Goal: Obtain resource: Download file/media

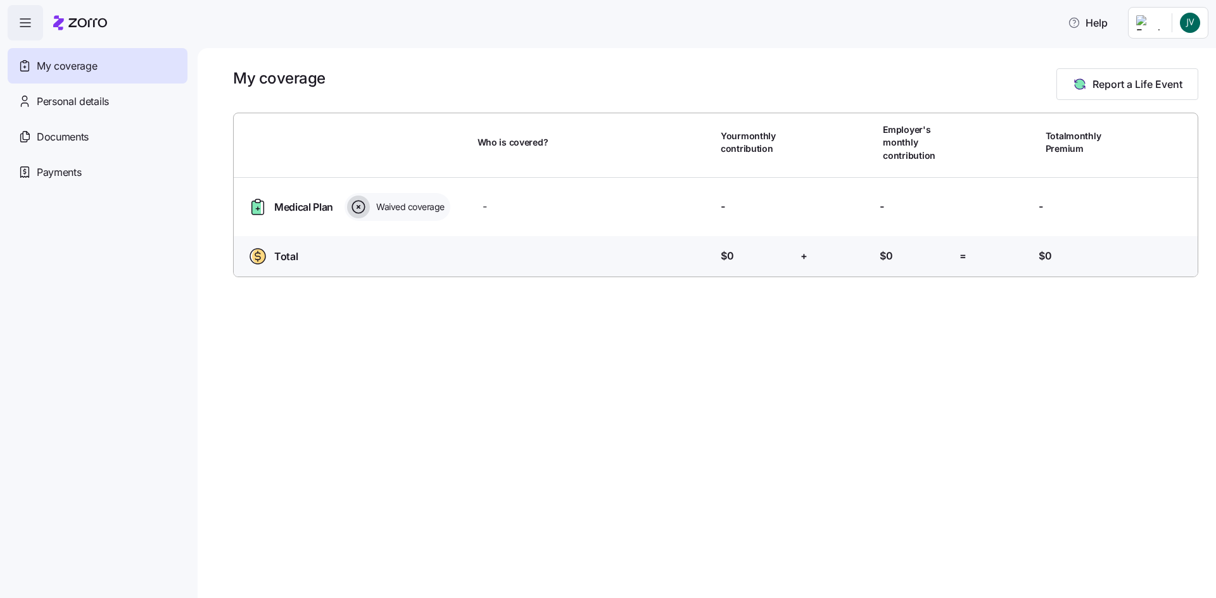
click at [1191, 25] on html "Help My coverage Personal details Documents Partners hub Payments My coverage R…" at bounding box center [608, 295] width 1216 height 591
click at [1171, 58] on div "My settings" at bounding box center [1164, 57] width 66 height 14
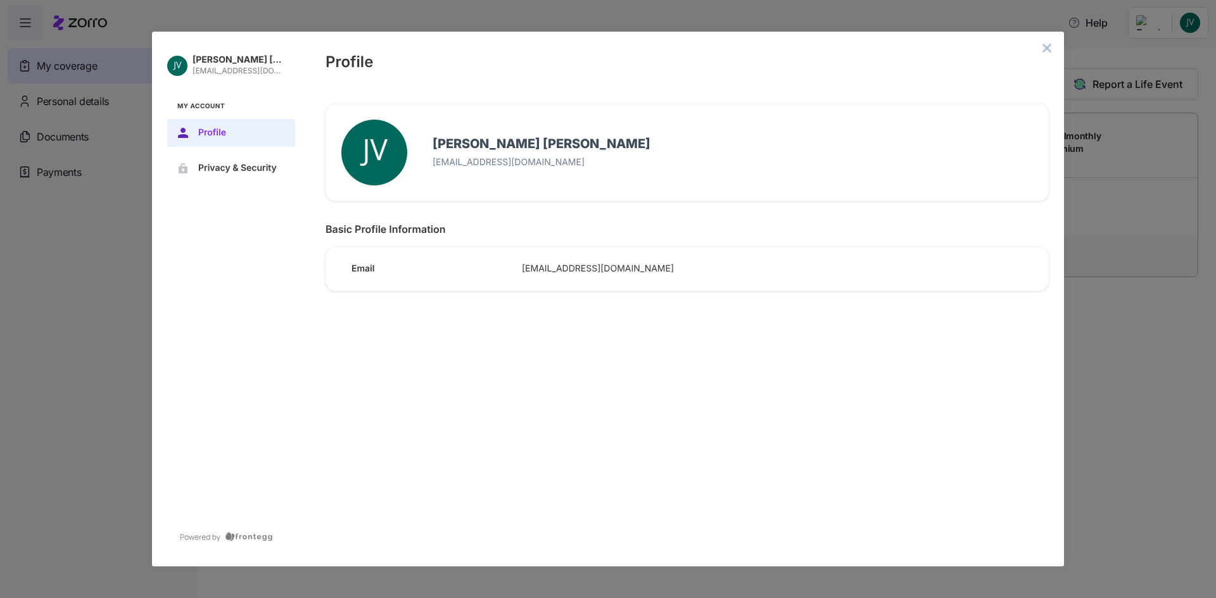
click at [1049, 49] on icon "close admin-box" at bounding box center [1047, 48] width 8 height 8
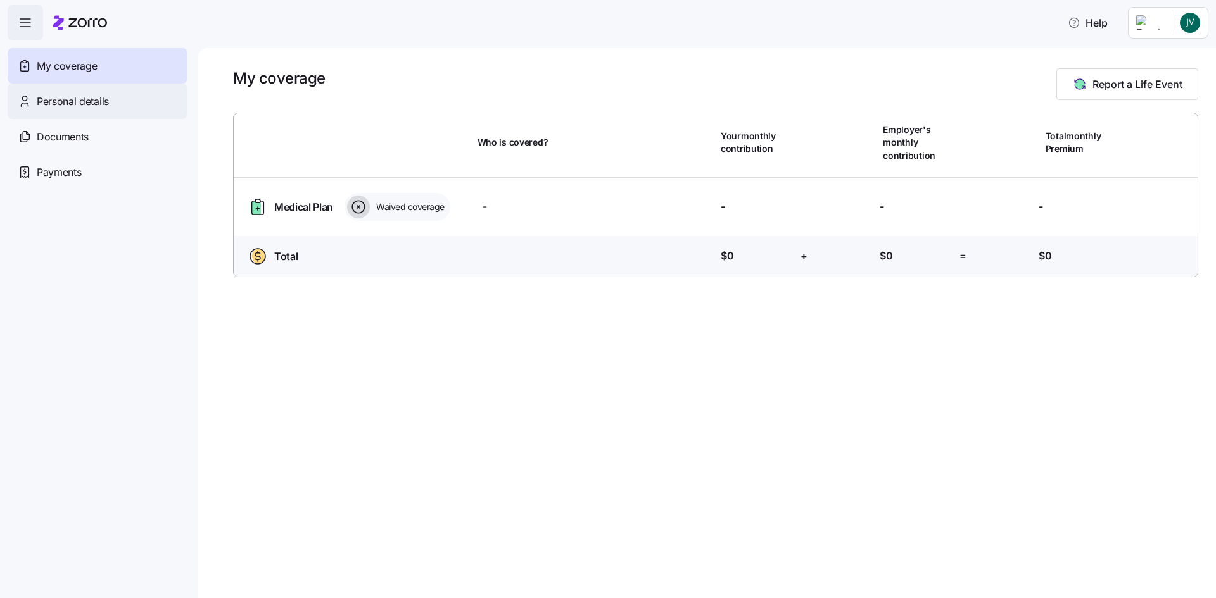
click at [98, 101] on span "Personal details" at bounding box center [73, 102] width 72 height 16
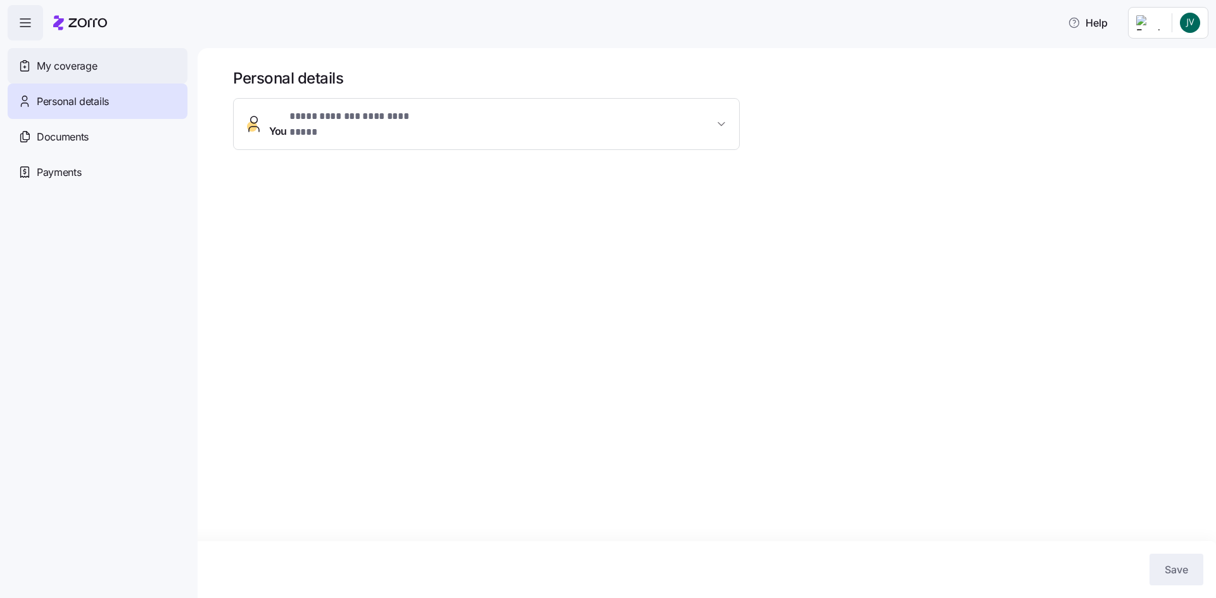
click at [97, 61] on span "My coverage" at bounding box center [67, 66] width 60 height 16
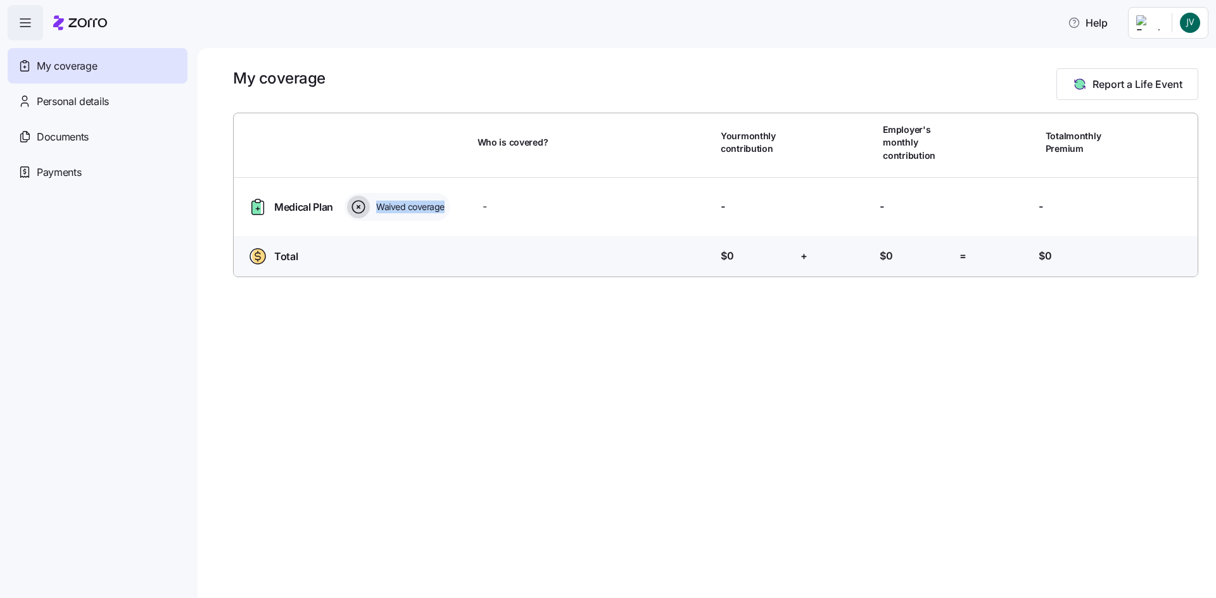
drag, startPoint x: 359, startPoint y: 205, endPoint x: 447, endPoint y: 205, distance: 88.0
click at [447, 205] on div "Waived coverage" at bounding box center [397, 207] width 106 height 28
click at [443, 268] on div "Total Who is covered? Your contribution: $0 + Employer's contribution: $0 = Tot…" at bounding box center [716, 259] width 974 height 46
click at [282, 206] on span "Medical Plan" at bounding box center [303, 207] width 59 height 16
click at [25, 25] on icon "button" at bounding box center [25, 22] width 15 height 15
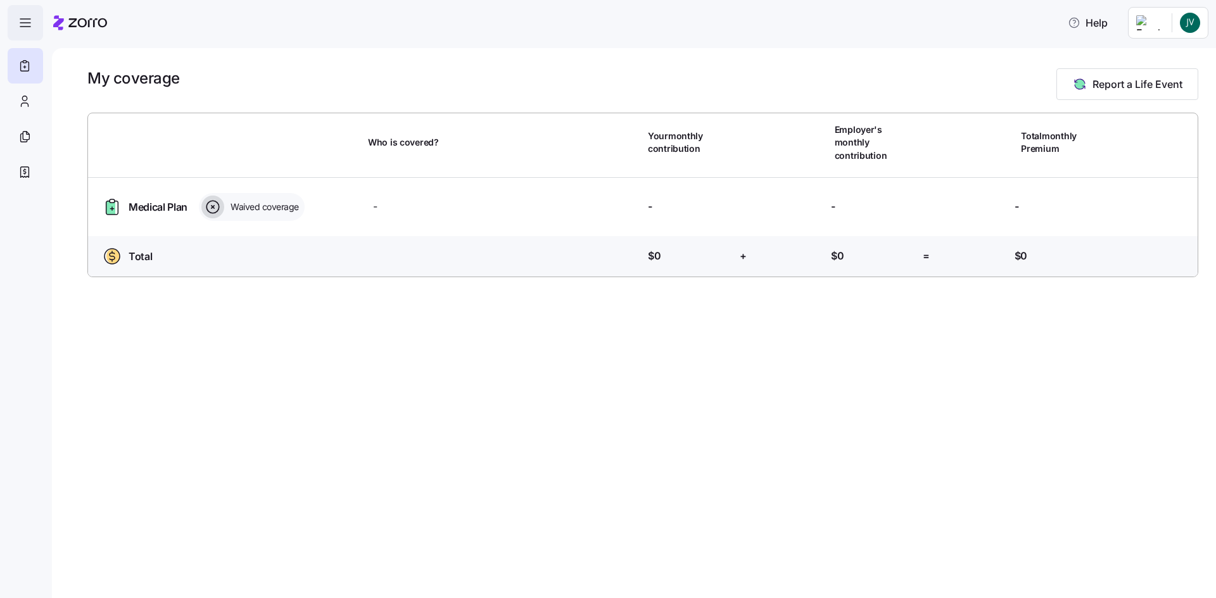
click at [25, 25] on icon "button" at bounding box center [25, 22] width 15 height 15
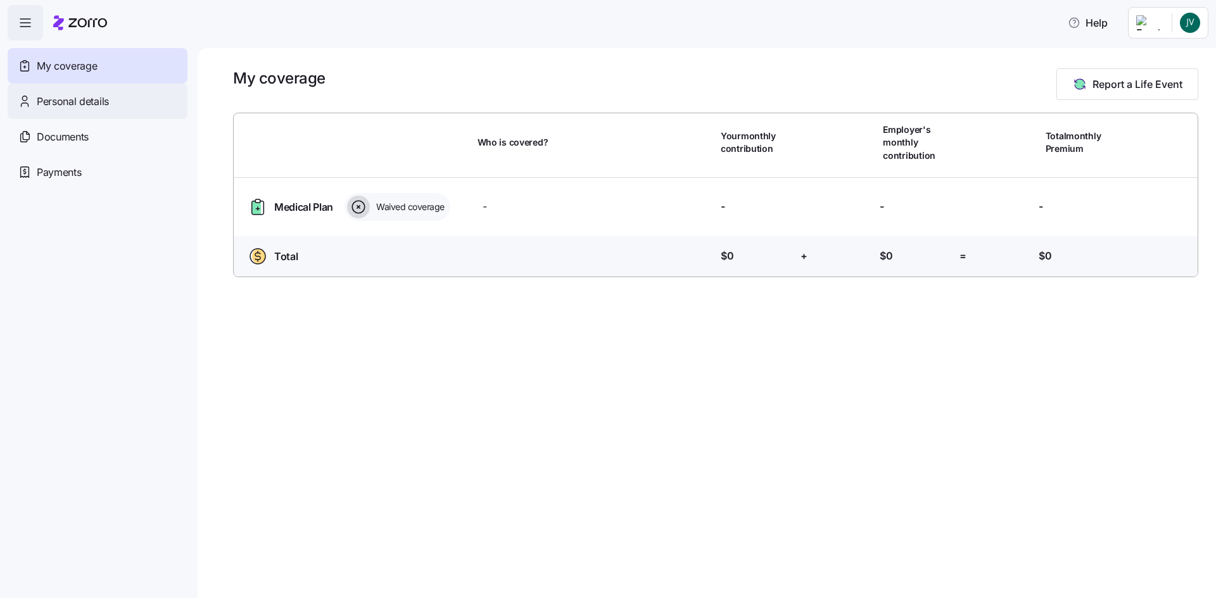
click at [105, 101] on span "Personal details" at bounding box center [73, 102] width 72 height 16
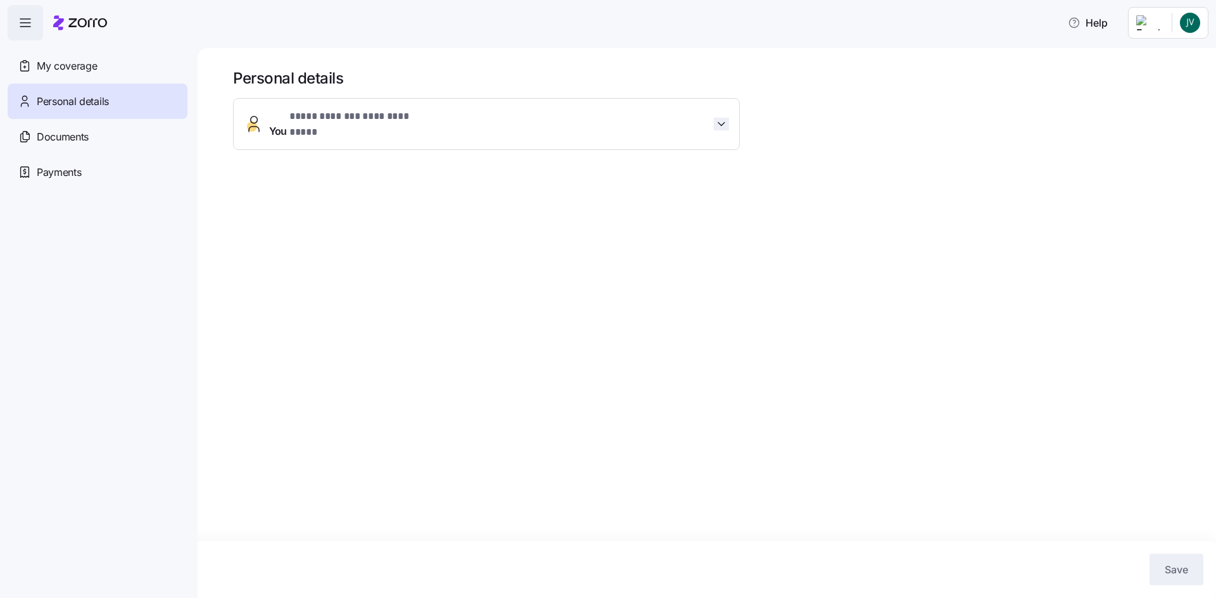
click at [717, 120] on icon "button" at bounding box center [721, 124] width 13 height 13
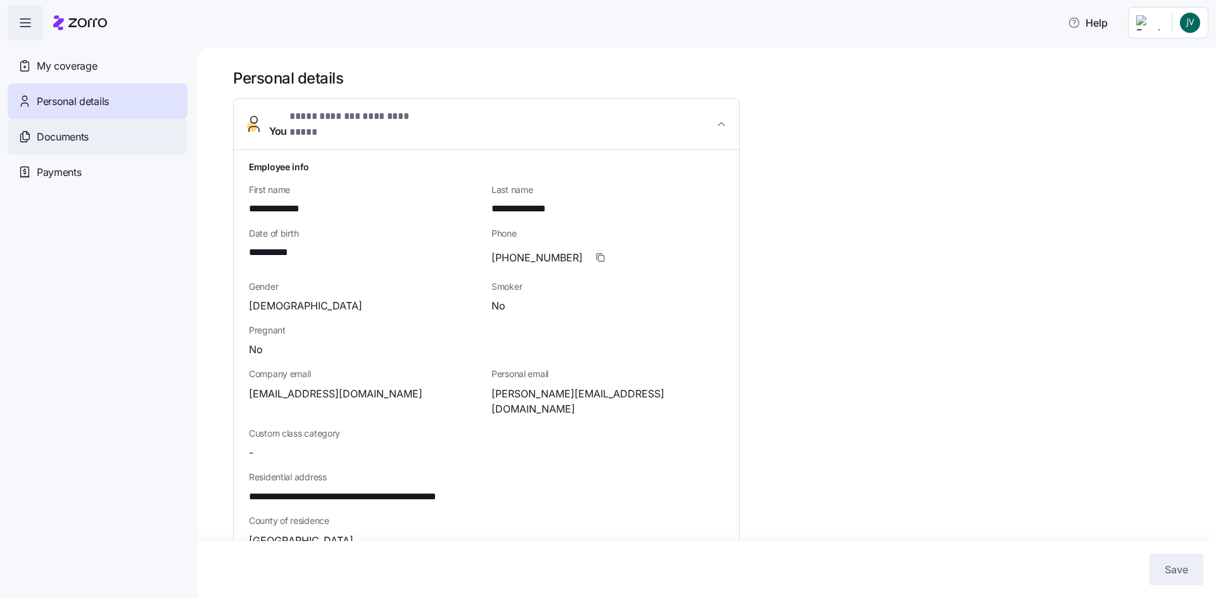
click at [61, 139] on span "Documents" at bounding box center [63, 137] width 52 height 16
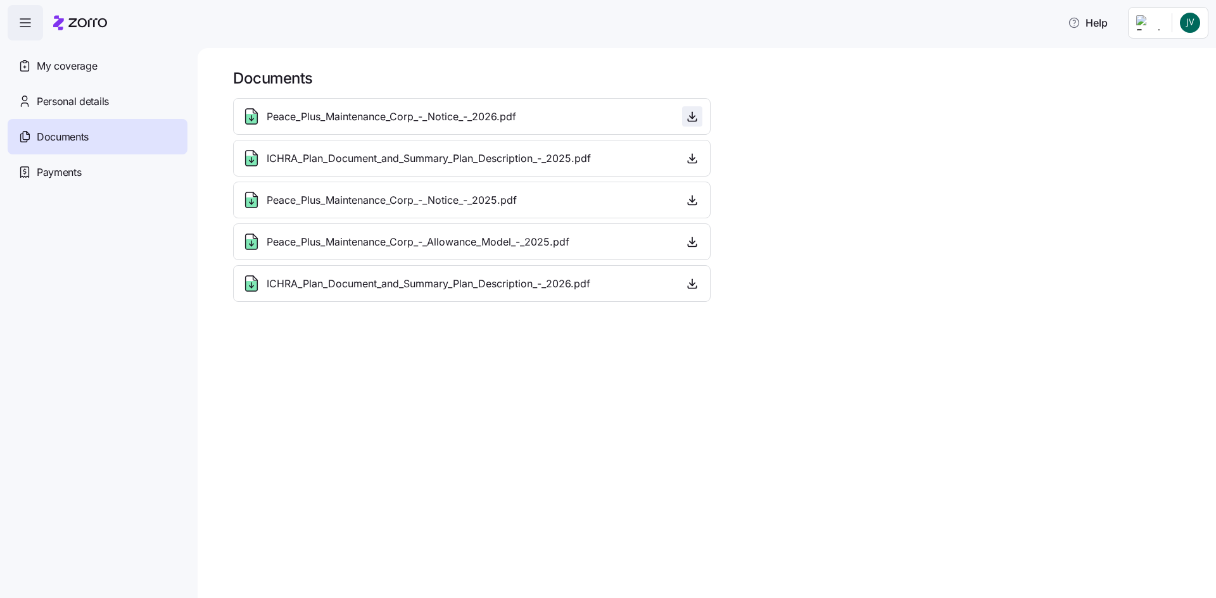
click at [695, 116] on icon "button" at bounding box center [692, 116] width 13 height 13
click at [84, 171] on div "Payments" at bounding box center [98, 171] width 180 height 35
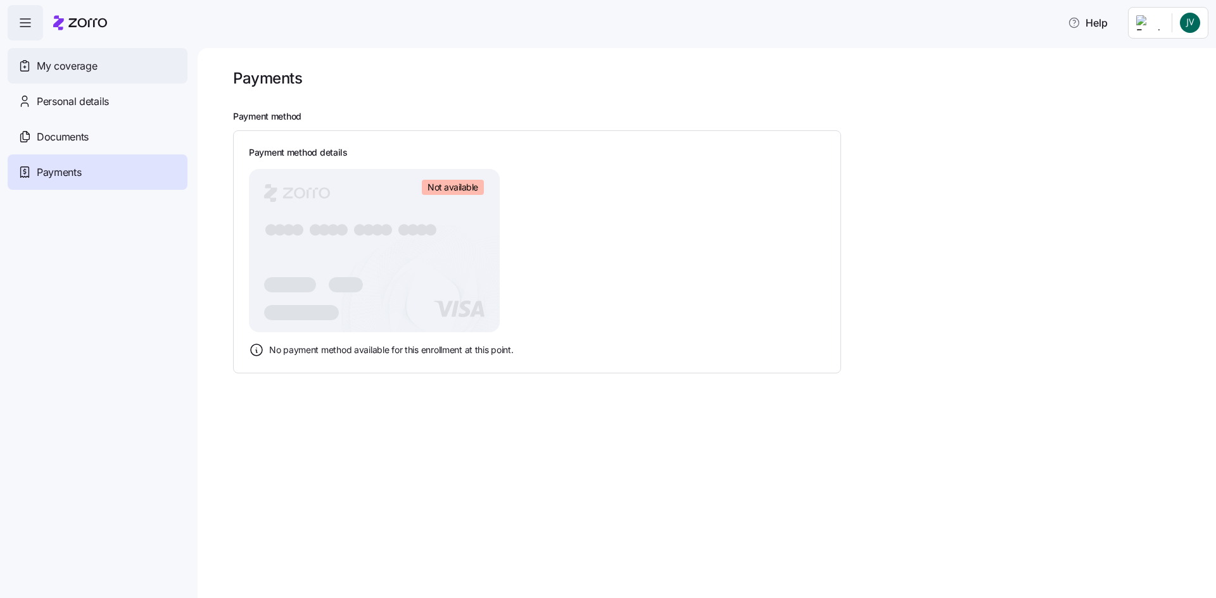
click at [61, 67] on span "My coverage" at bounding box center [67, 66] width 60 height 16
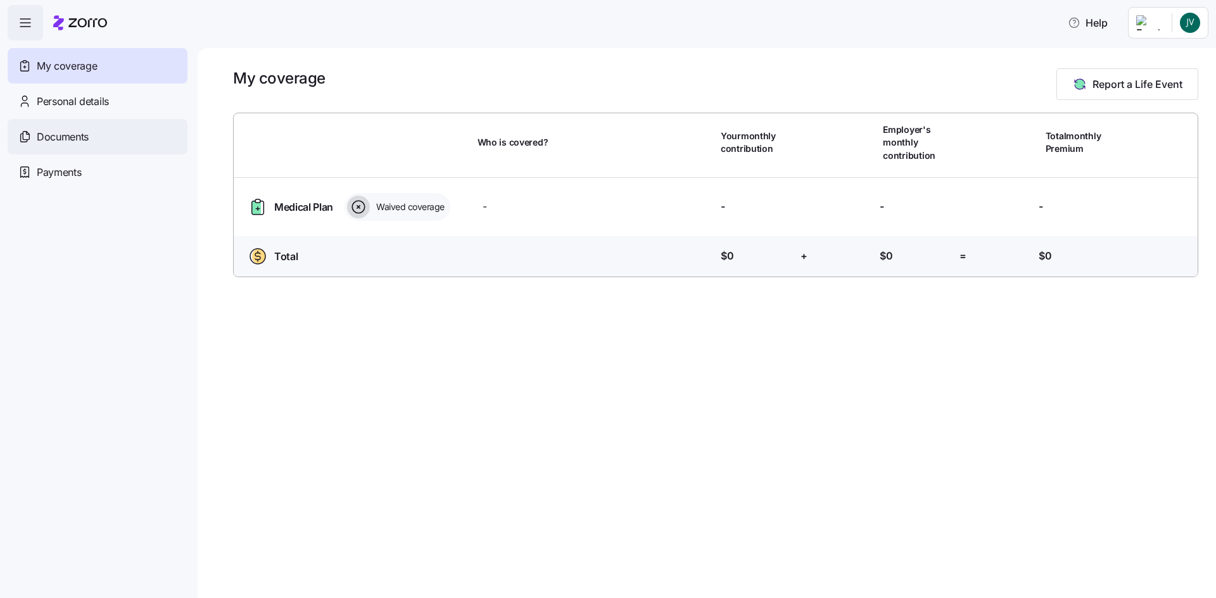
click at [77, 134] on span "Documents" at bounding box center [63, 137] width 52 height 16
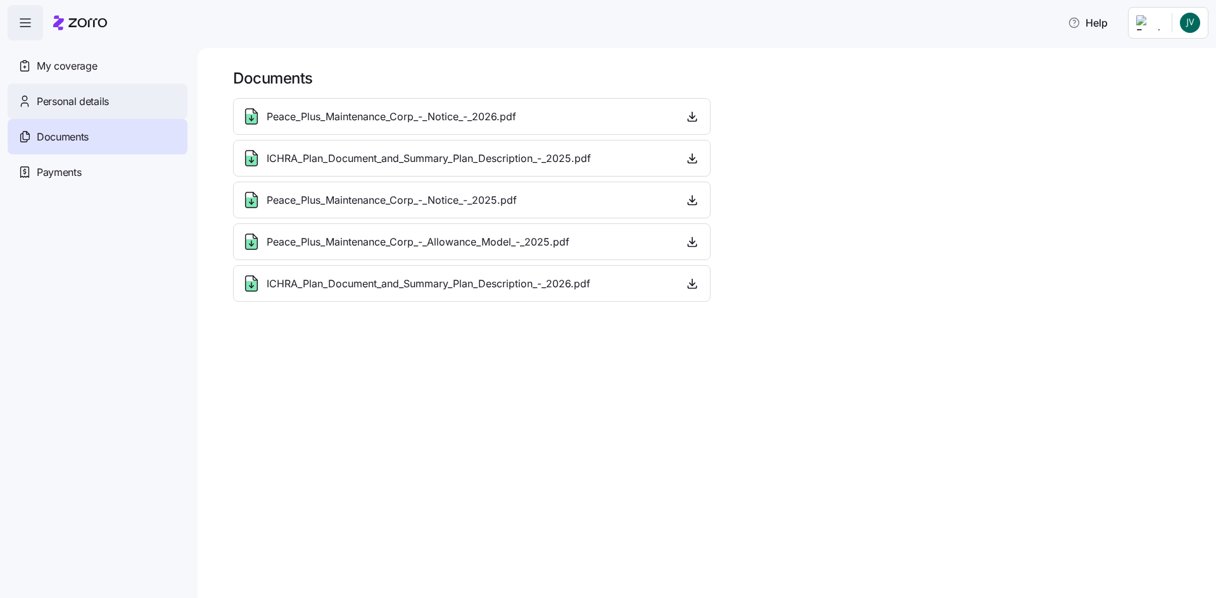
click at [91, 102] on span "Personal details" at bounding box center [73, 102] width 72 height 16
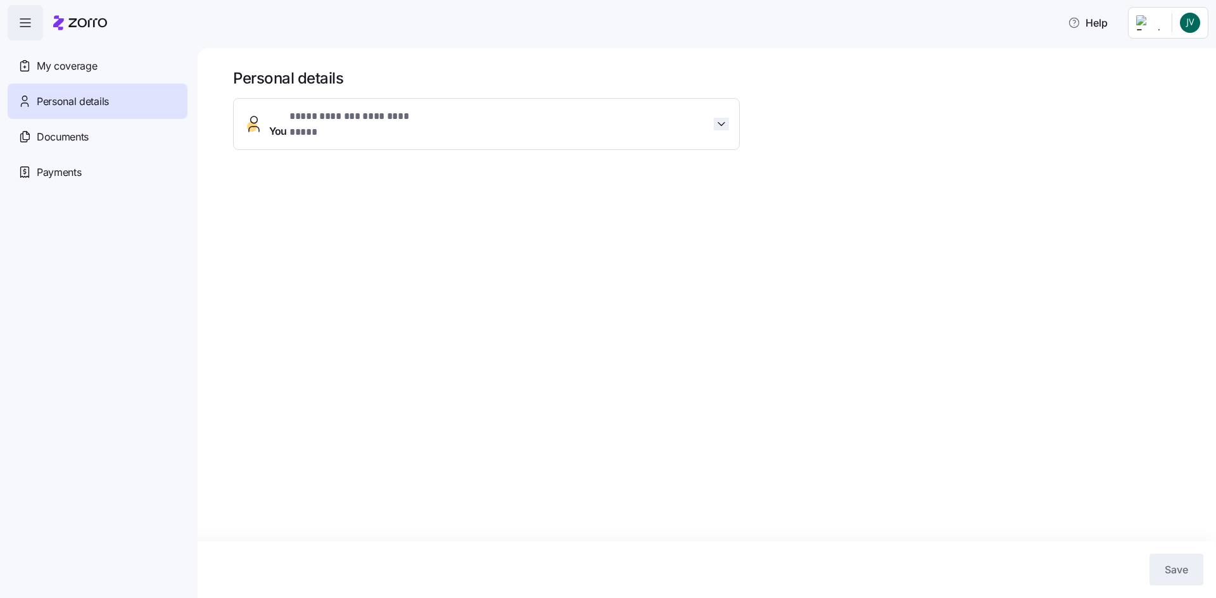
click at [720, 118] on icon "button" at bounding box center [721, 124] width 13 height 13
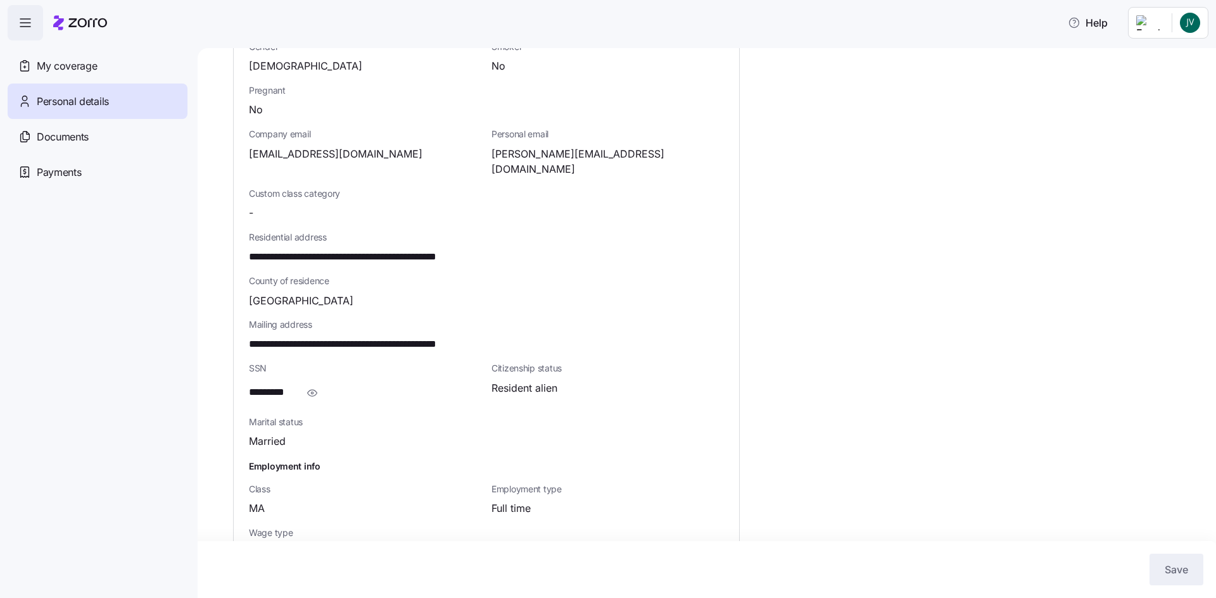
scroll to position [253, 0]
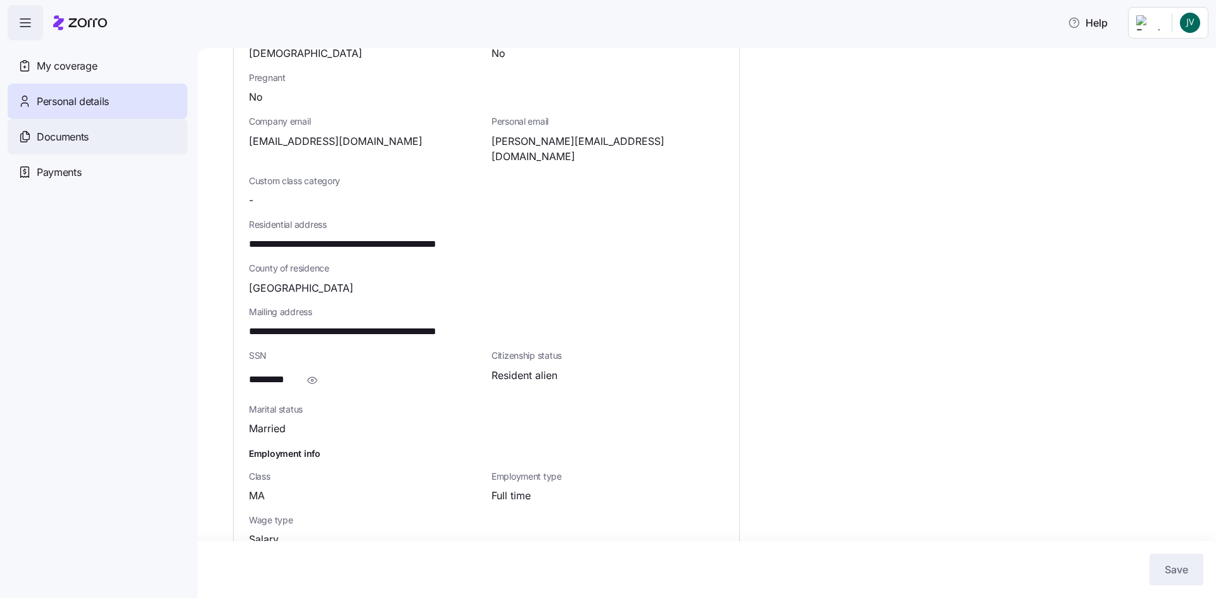
click at [76, 138] on span "Documents" at bounding box center [63, 137] width 52 height 16
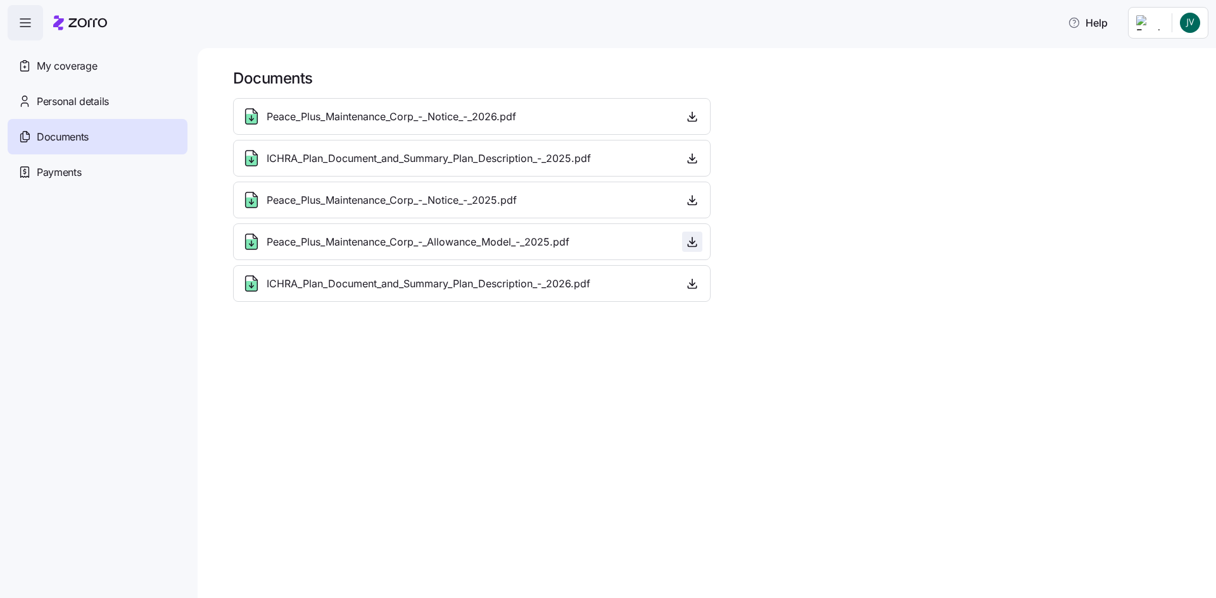
click at [695, 239] on icon "button" at bounding box center [692, 242] width 13 height 13
